Goal: Information Seeking & Learning: Learn about a topic

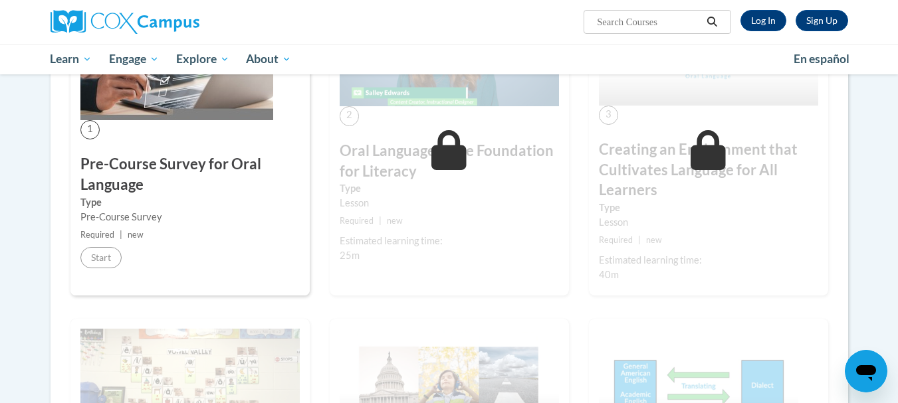
scroll to position [327, 0]
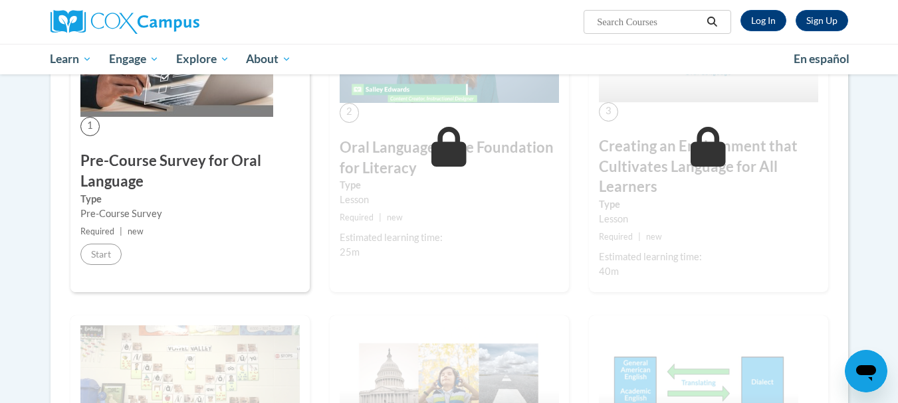
click at [199, 194] on label "Type" at bounding box center [189, 199] width 219 height 15
click at [757, 23] on link "Log In" at bounding box center [763, 20] width 46 height 21
click at [768, 17] on link "Log In" at bounding box center [763, 20] width 46 height 21
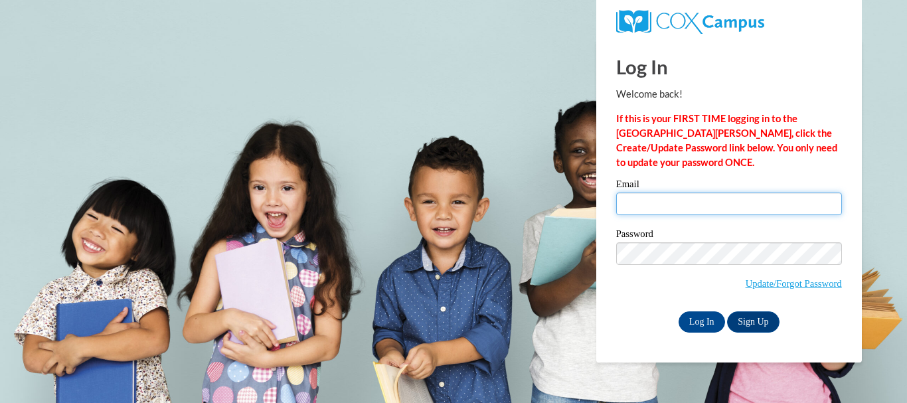
click at [688, 203] on input "Email" at bounding box center [729, 204] width 226 height 23
type input "elena.mishevska@nova.edu.mk"
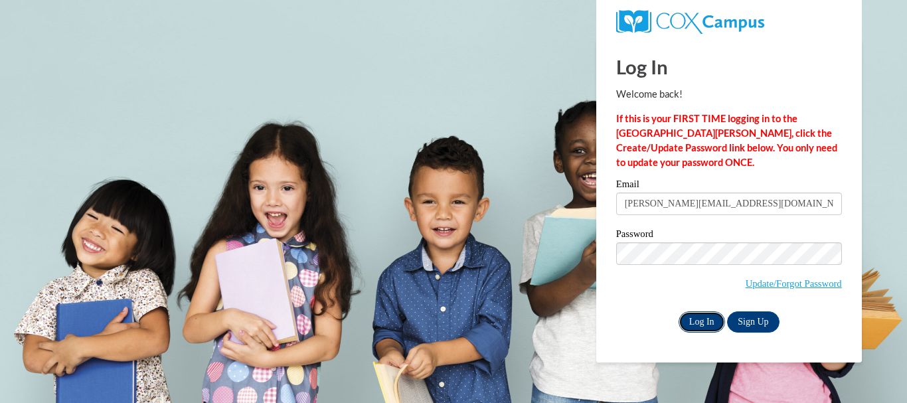
click at [700, 327] on input "Log In" at bounding box center [702, 322] width 47 height 21
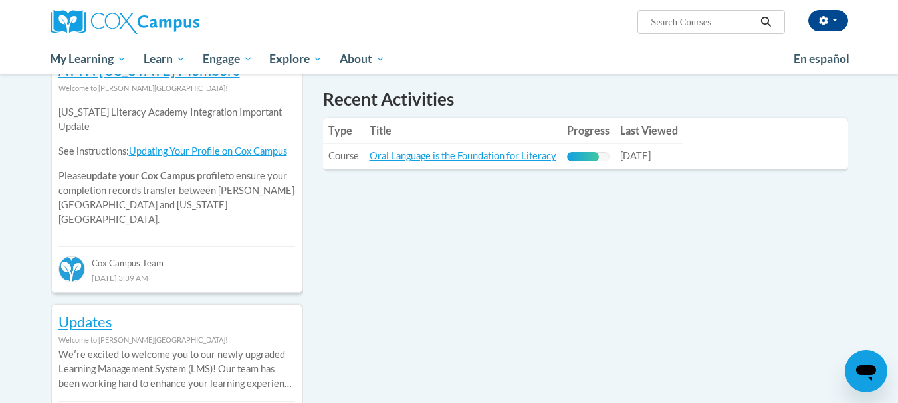
scroll to position [472, 0]
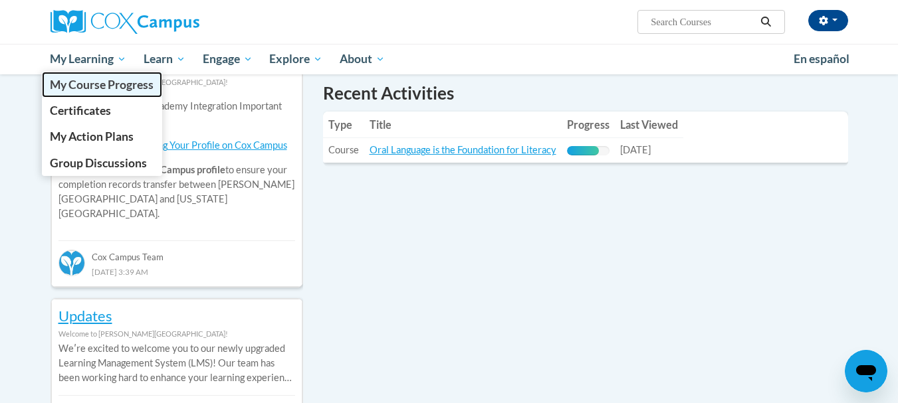
click at [92, 89] on span "My Course Progress" at bounding box center [102, 85] width 104 height 14
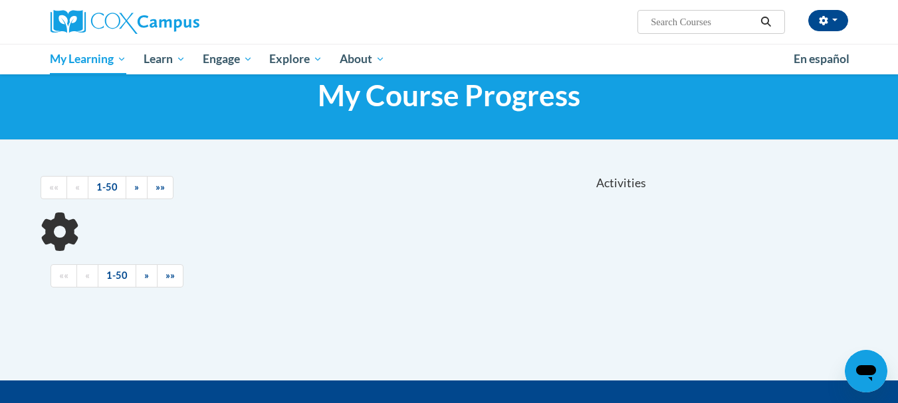
click at [897, 68] on html "[PERSON_NAME] (Central European Summer Time GMT+0200 ) My Profile Inbox My Tran…" at bounding box center [449, 163] width 898 height 403
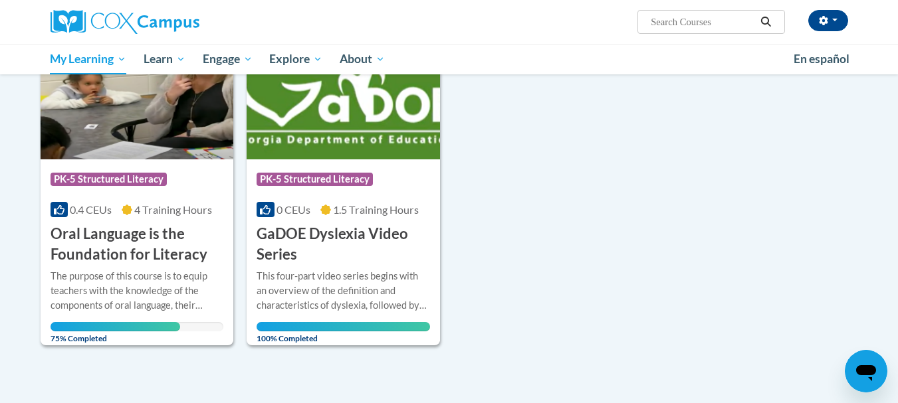
scroll to position [225, 0]
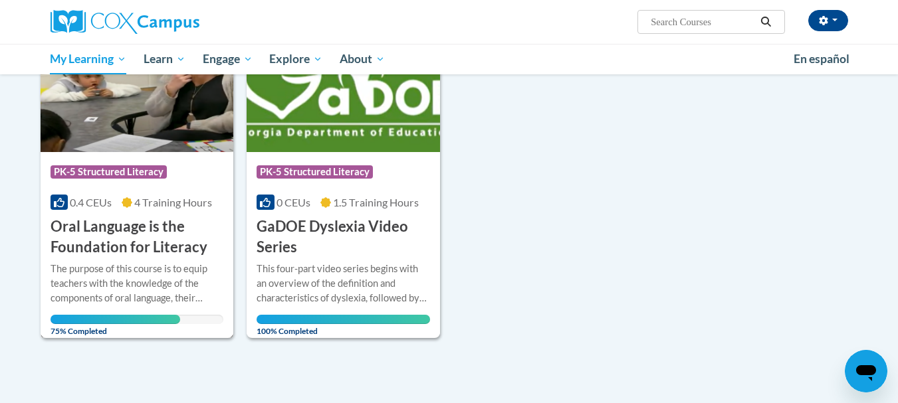
click at [94, 242] on h3 "Oral Language is the Foundation for Literacy" at bounding box center [136, 237] width 173 height 41
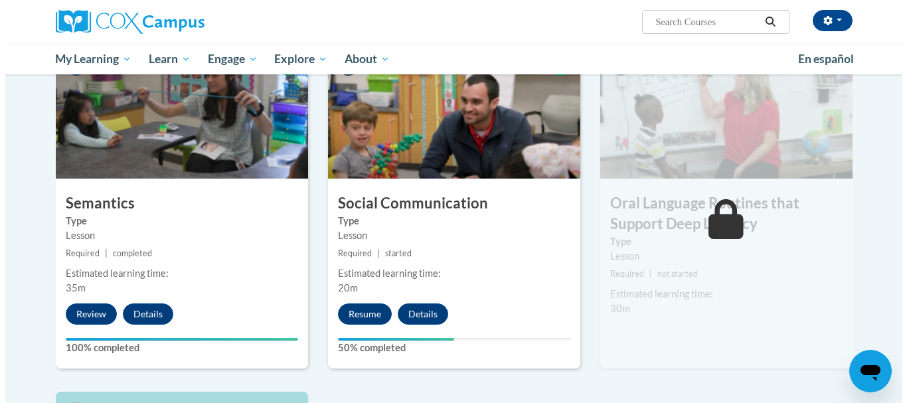
scroll to position [1123, 0]
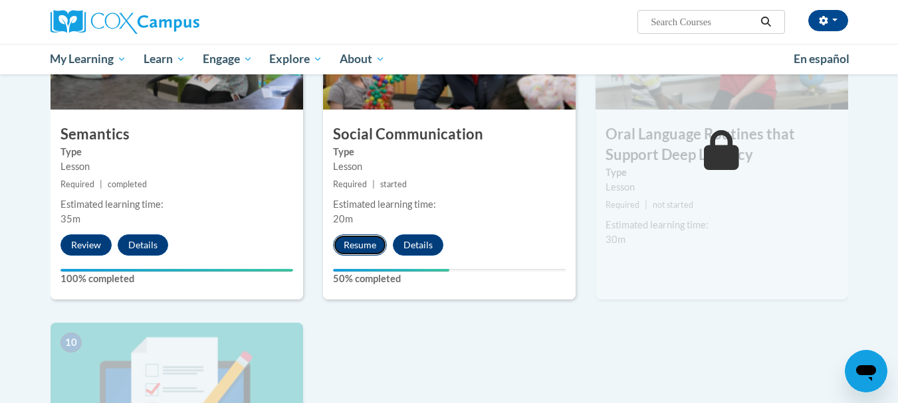
click at [362, 242] on button "Resume" at bounding box center [360, 245] width 54 height 21
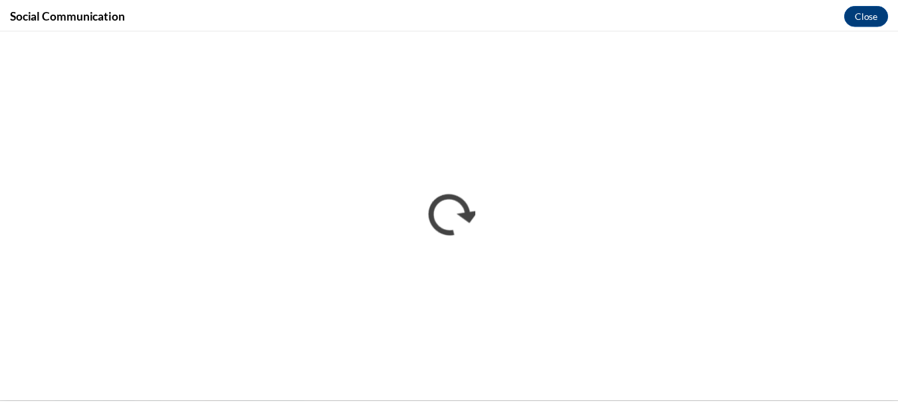
scroll to position [0, 0]
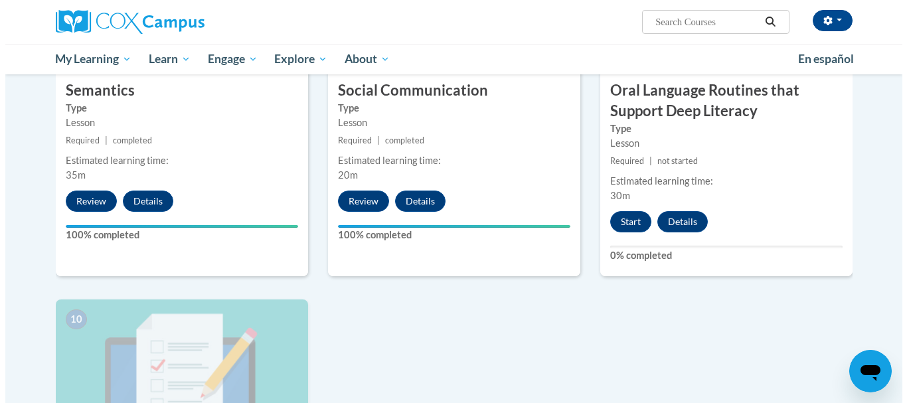
scroll to position [1145, 0]
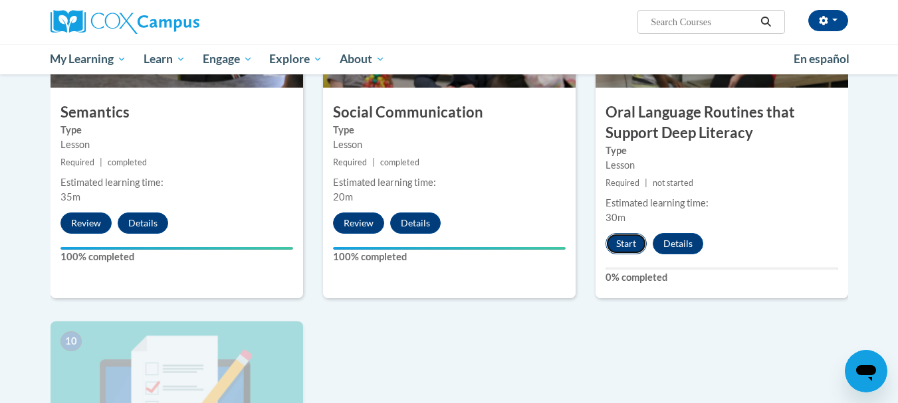
click at [620, 242] on button "Start" at bounding box center [625, 243] width 41 height 21
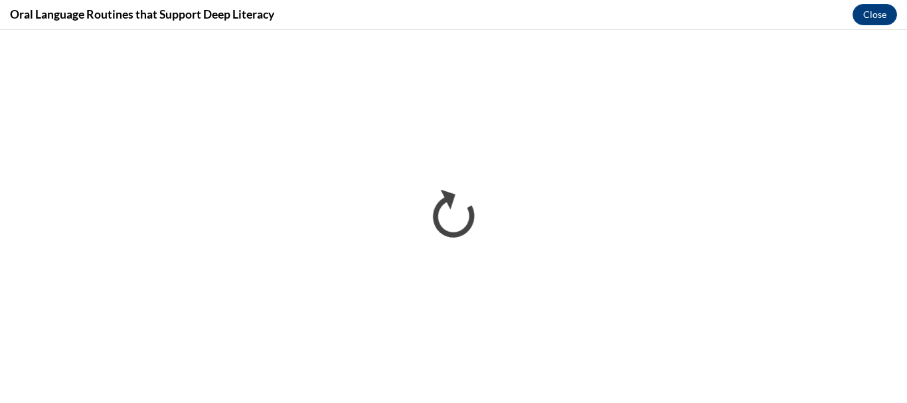
scroll to position [0, 0]
